Goal: Transaction & Acquisition: Purchase product/service

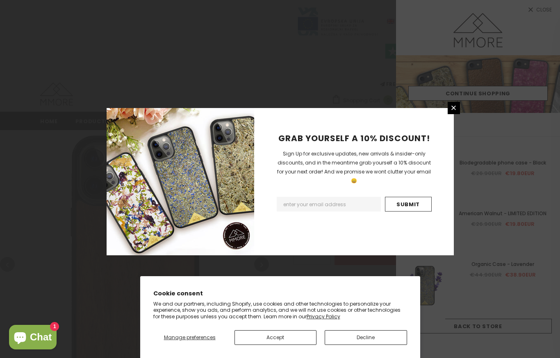
click at [62, 261] on div "GRAB YOURSELF A 10% DISCOUNT! Sign Up for exclusive updates, new arrivals & ins…" at bounding box center [280, 179] width 560 height 358
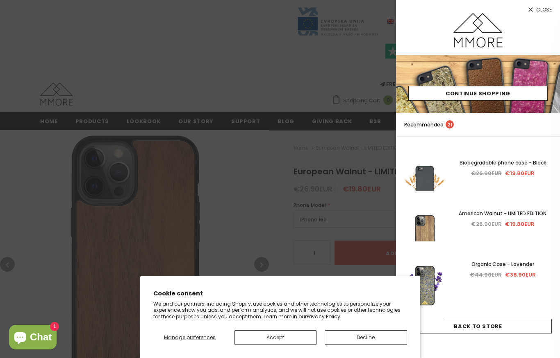
click at [85, 73] on div at bounding box center [280, 179] width 560 height 358
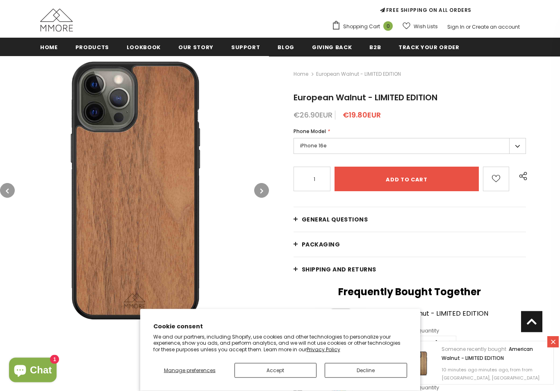
scroll to position [67, 0]
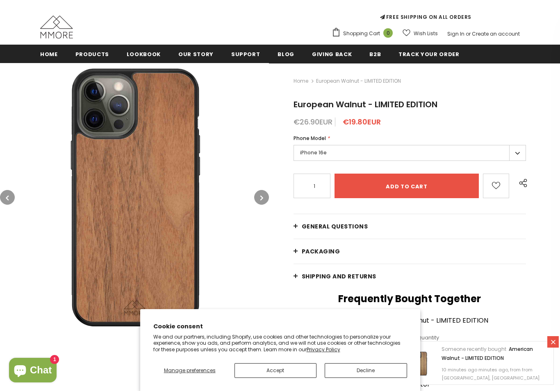
click at [0, 0] on span "All Collections" at bounding box center [0, 0] width 0 height 0
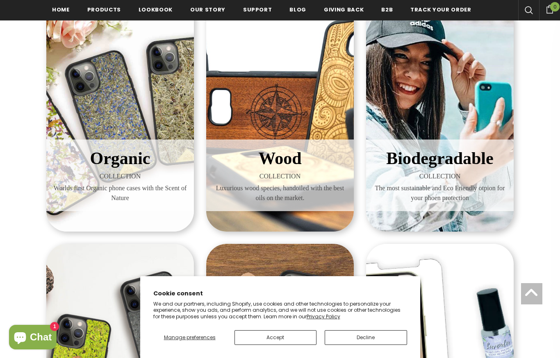
scroll to position [163, 0]
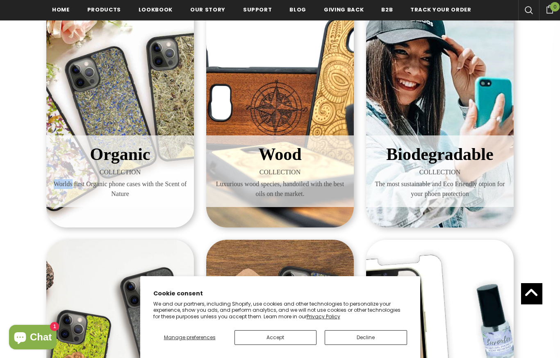
click at [19, 102] on div "Organic COLLECTION Worlds first Organic phone cases with the Scent of Nature Wo…" at bounding box center [280, 234] width 560 height 528
click at [24, 88] on div "Organic COLLECTION Worlds first Organic phone cases with the Scent of Nature Wo…" at bounding box center [280, 234] width 560 height 528
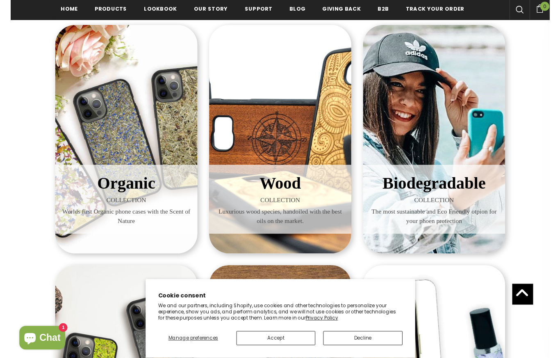
scroll to position [141, 0]
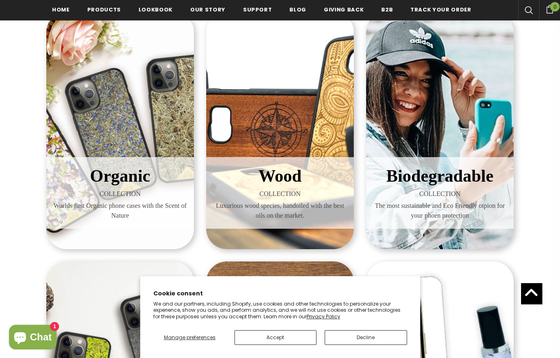
click at [256, 192] on span "COLLECTION" at bounding box center [279, 194] width 135 height 10
click at [256, 186] on h3 "Wood" at bounding box center [279, 176] width 135 height 26
click at [247, 148] on div "Wood COLLECTION Luxurious wood species, handoiled with the best oils on the mar…" at bounding box center [279, 131] width 147 height 238
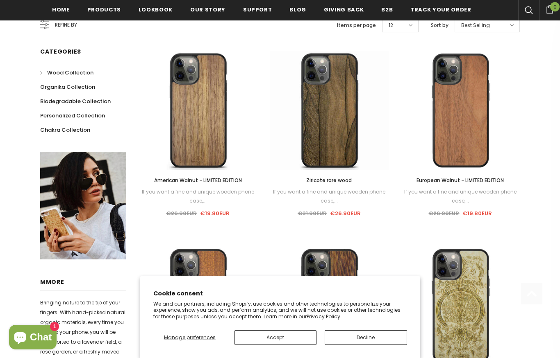
scroll to position [181, 0]
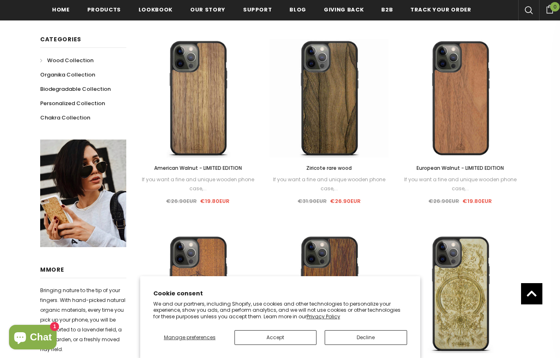
click at [295, 129] on img at bounding box center [329, 98] width 119 height 119
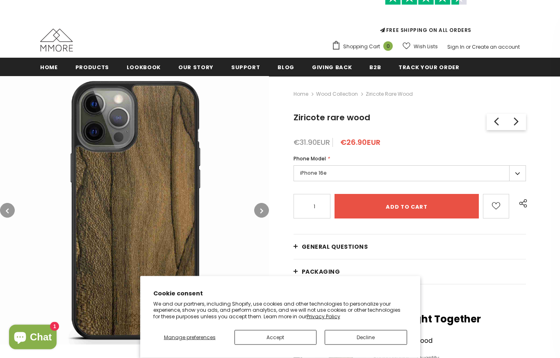
scroll to position [54, 0]
click at [55, 31] on img at bounding box center [56, 39] width 33 height 23
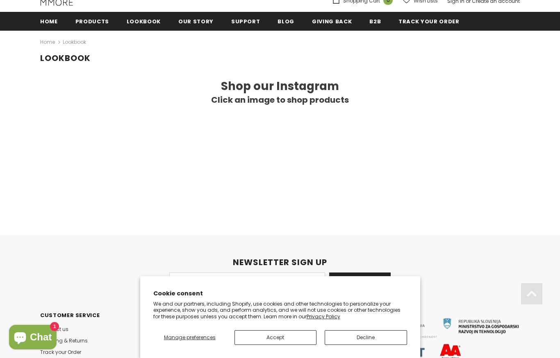
scroll to position [139, 0]
